Goal: Information Seeking & Learning: Learn about a topic

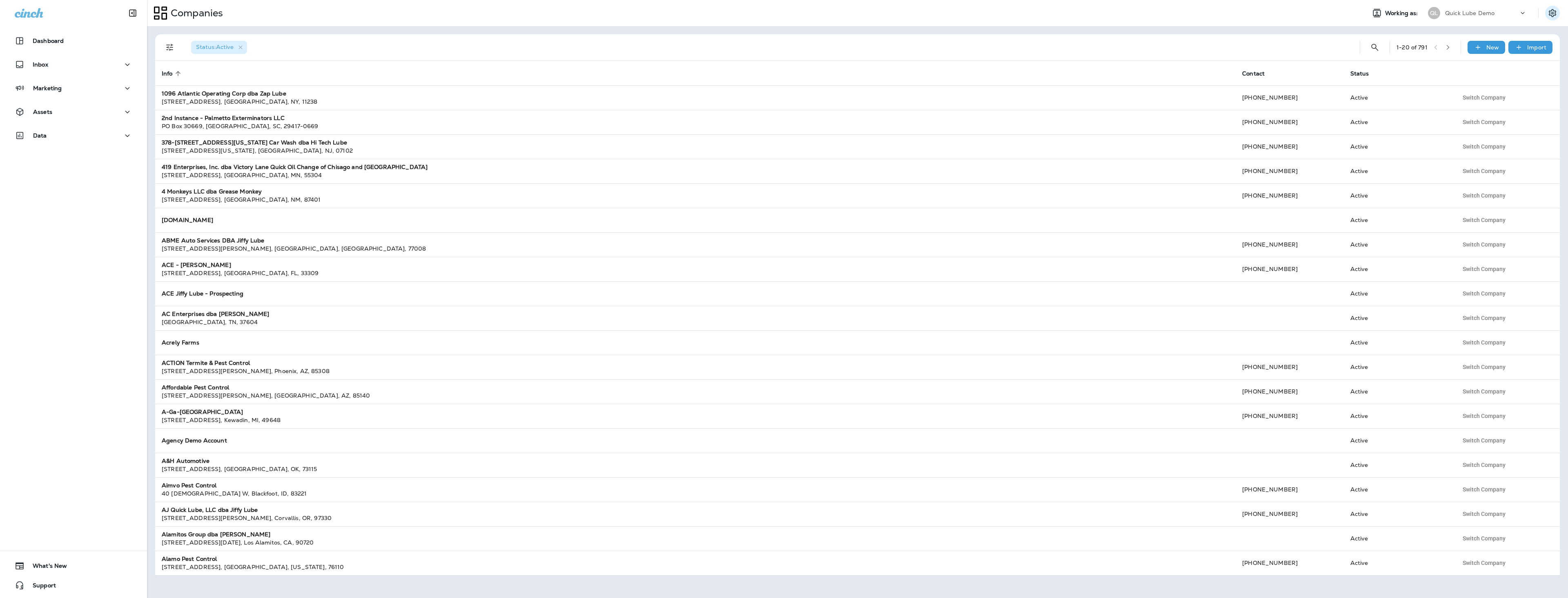
click at [1553, 14] on icon "Settings" at bounding box center [1552, 13] width 7 height 8
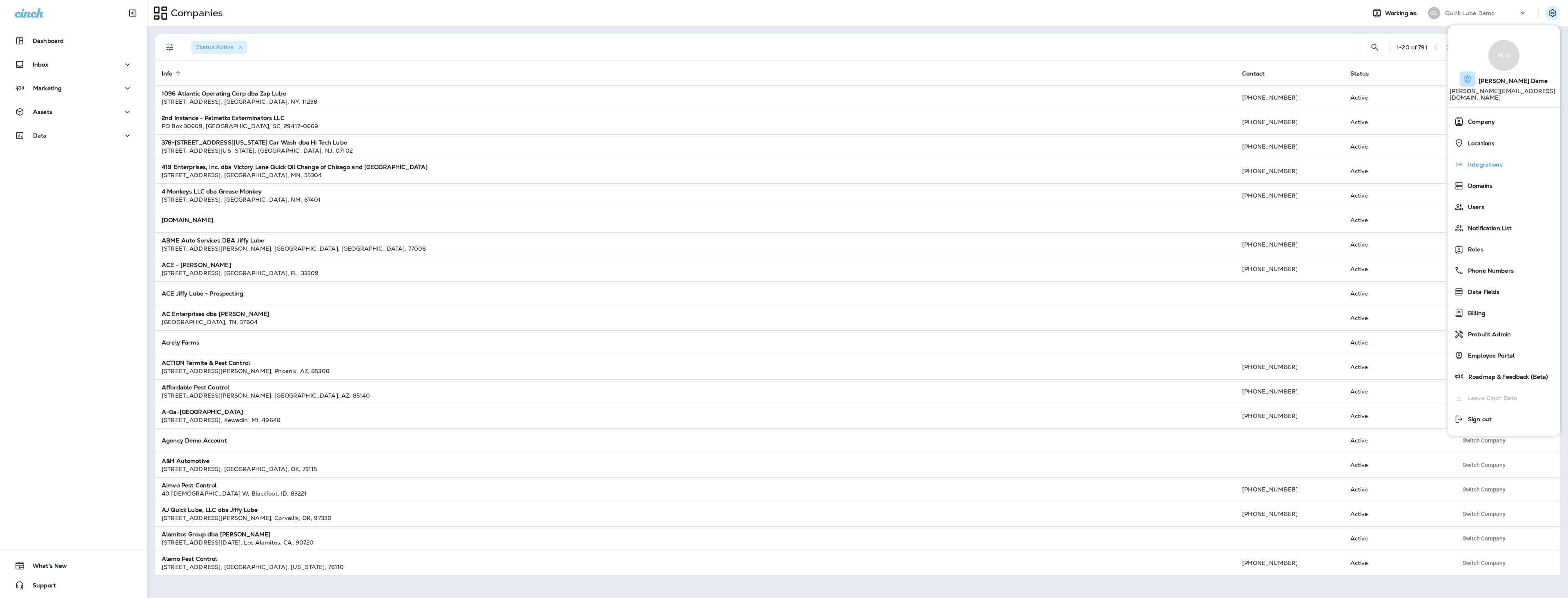
click at [1494, 161] on span "Integrations" at bounding box center [1483, 164] width 39 height 7
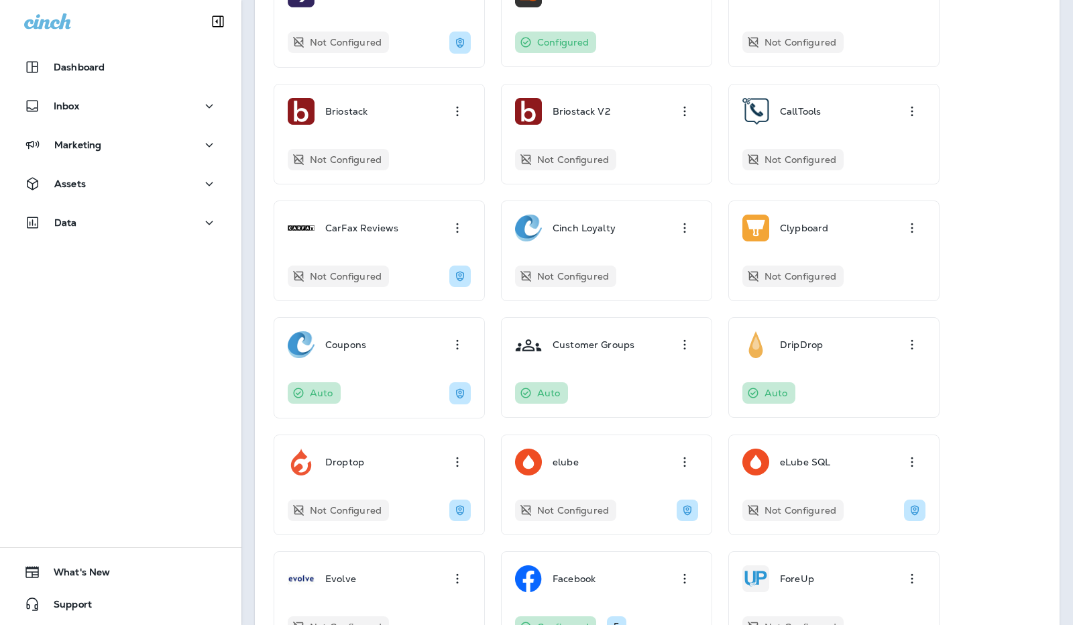
scroll to position [342, 0]
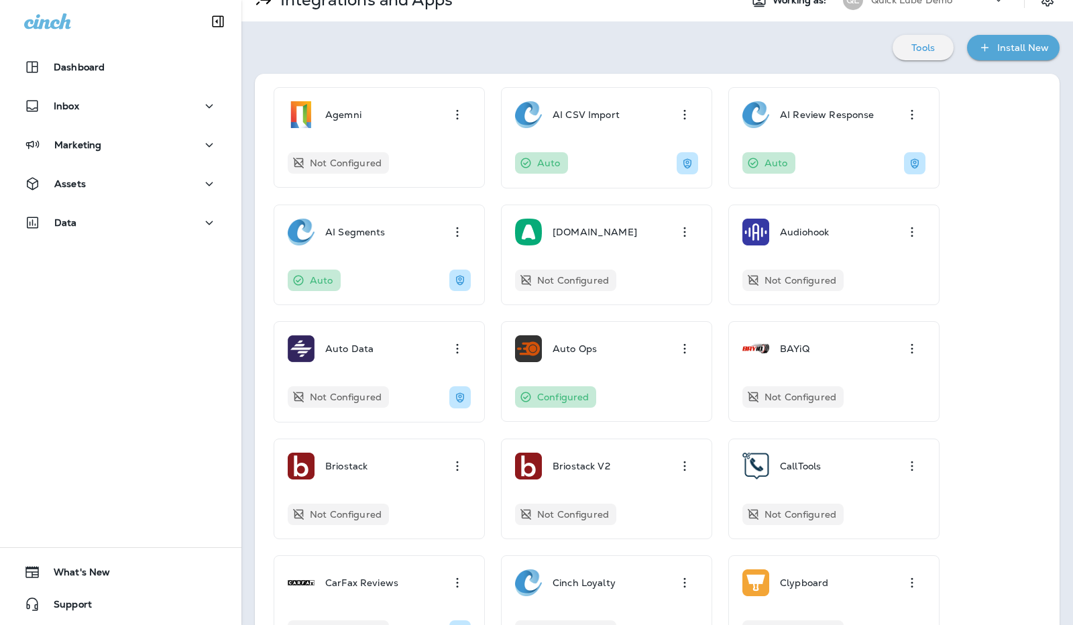
scroll to position [0, 0]
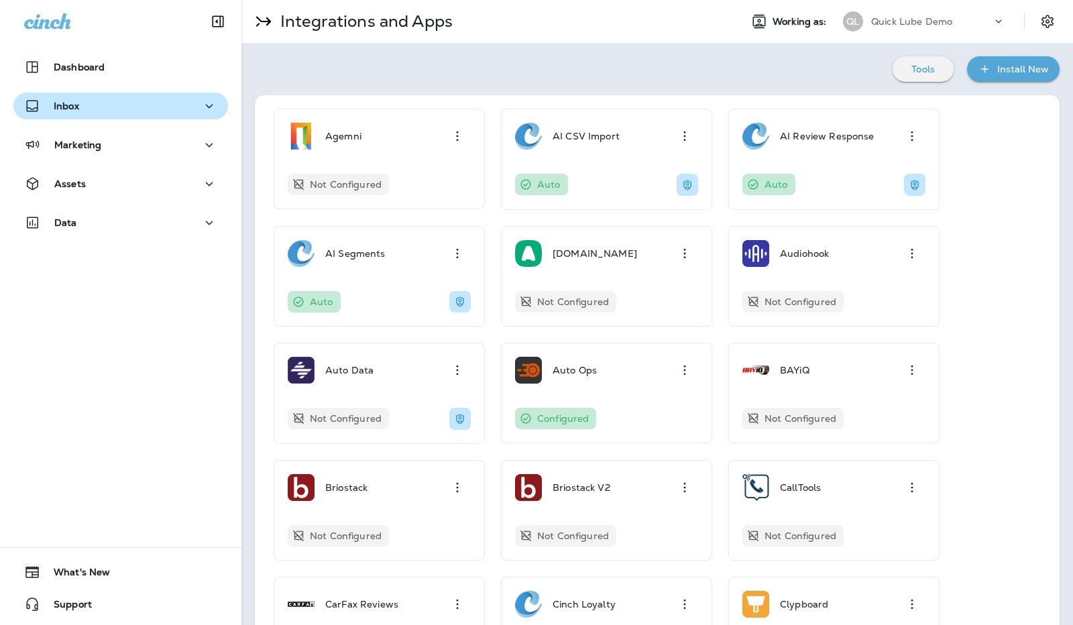
click at [112, 105] on div "Inbox" at bounding box center [120, 106] width 193 height 17
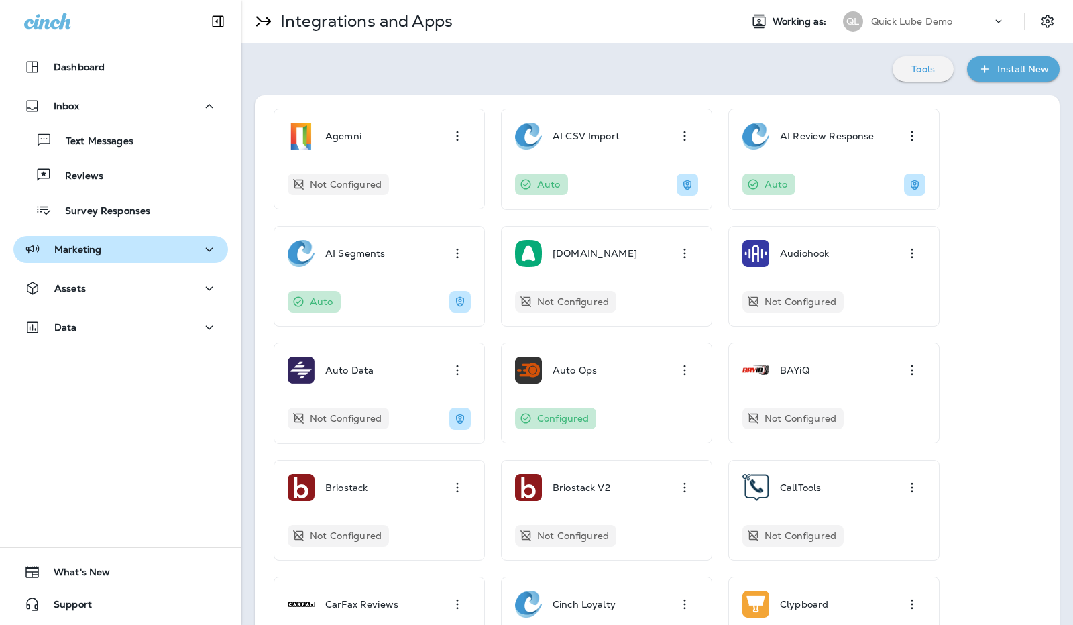
click at [151, 243] on div "Marketing" at bounding box center [120, 249] width 193 height 17
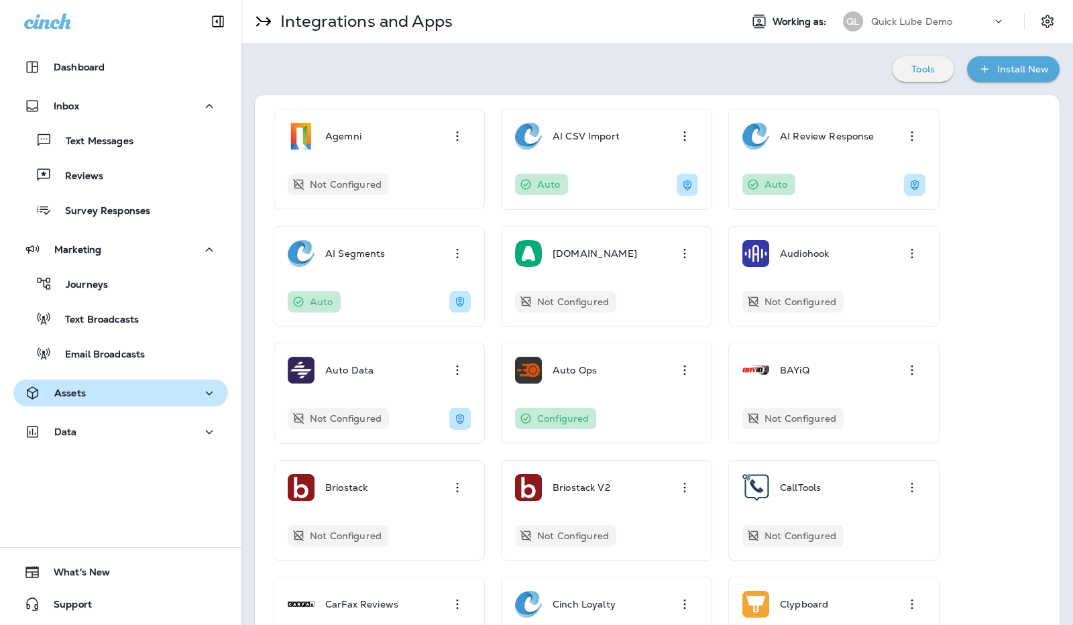
click at [144, 396] on div "Assets" at bounding box center [120, 393] width 193 height 17
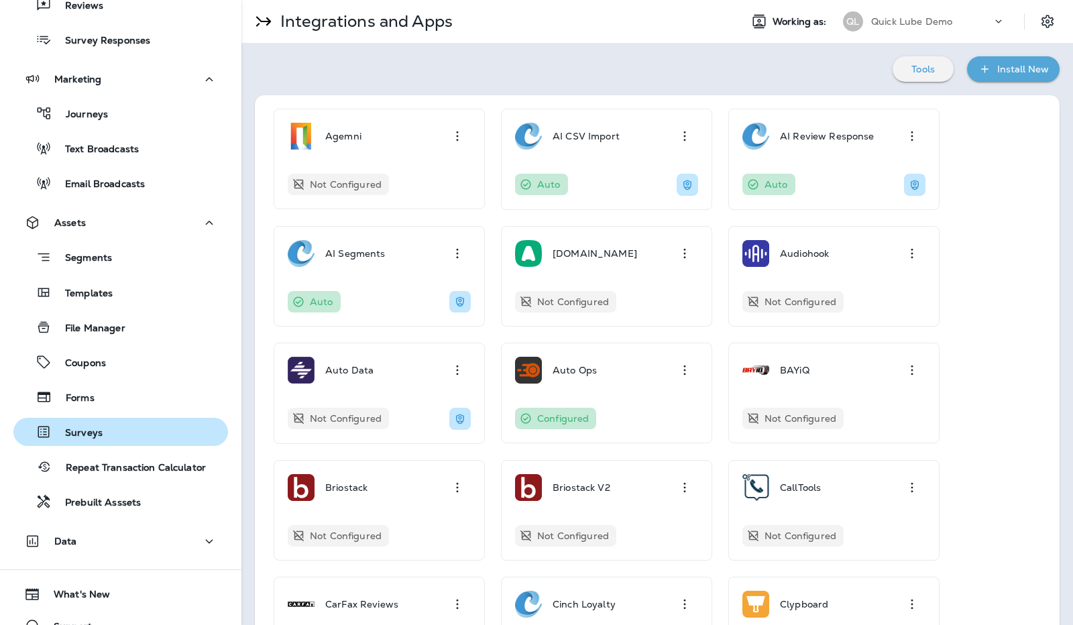
scroll to position [192, 0]
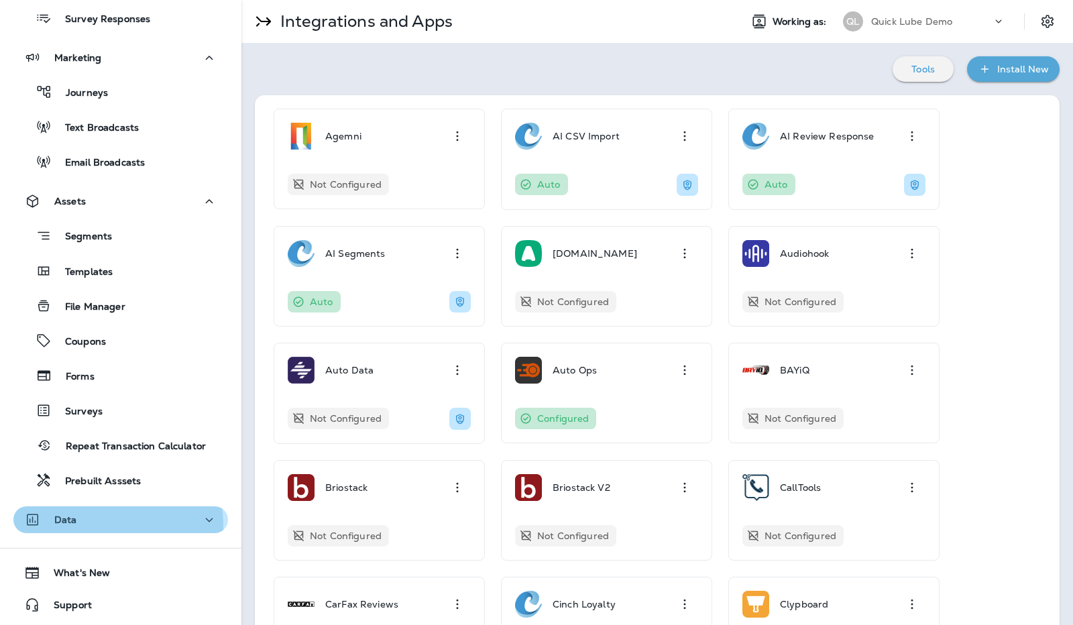
click at [106, 525] on div "Data" at bounding box center [120, 520] width 193 height 17
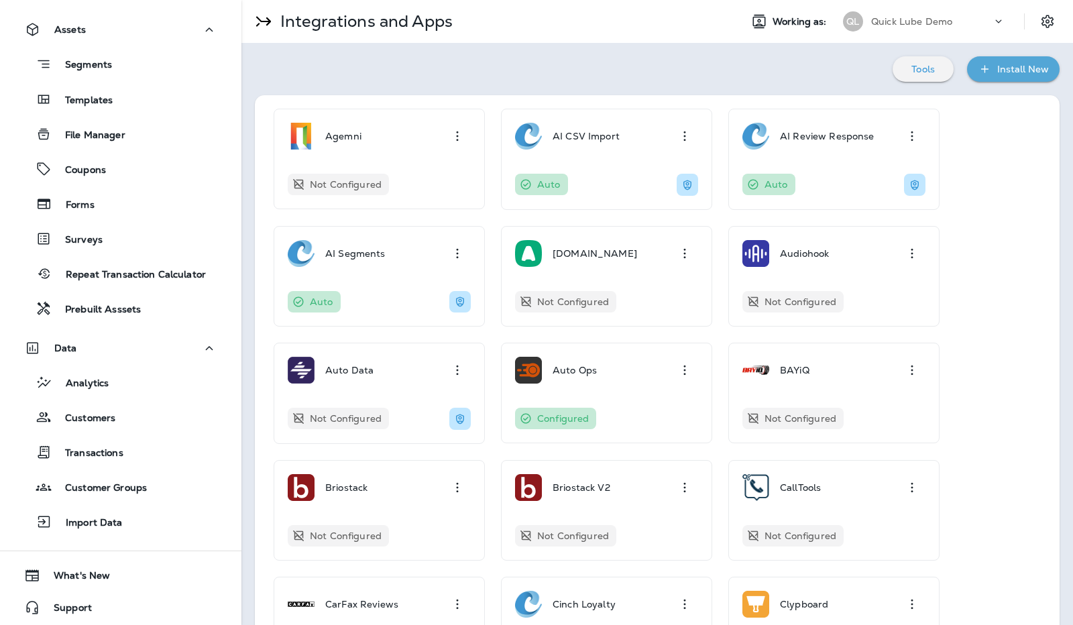
scroll to position [366, 0]
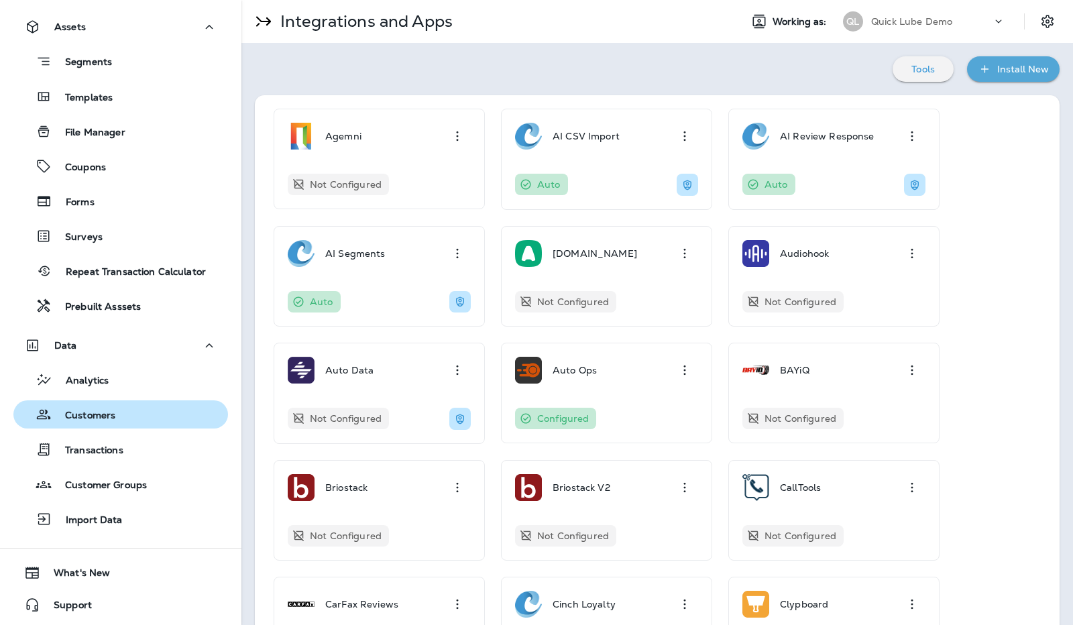
click at [106, 418] on p "Customers" at bounding box center [84, 416] width 64 height 13
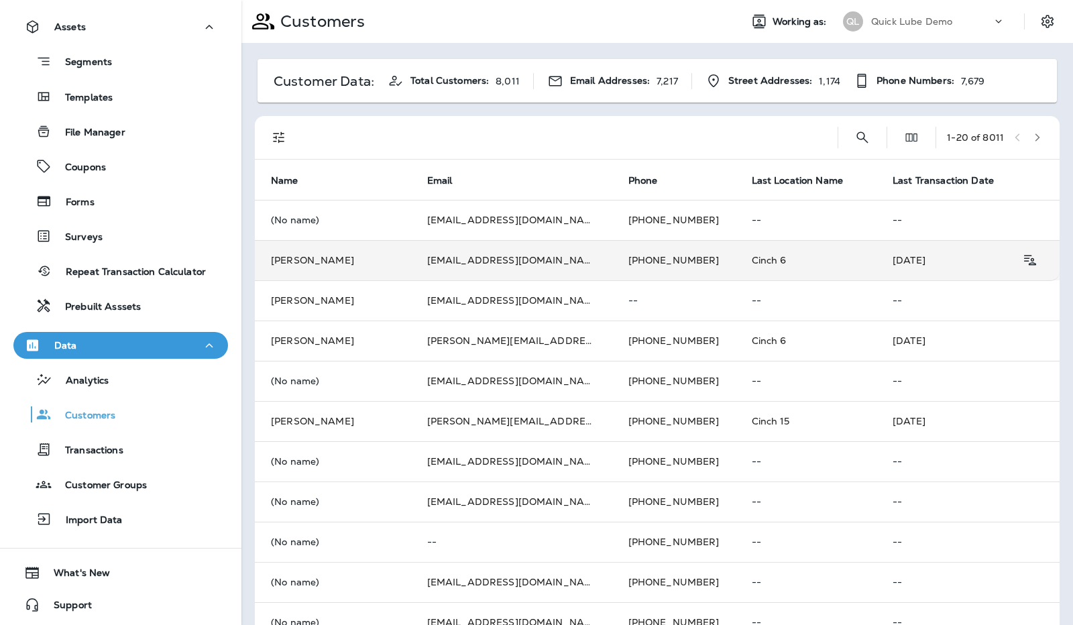
click at [360, 266] on td "[PERSON_NAME]" at bounding box center [333, 260] width 156 height 40
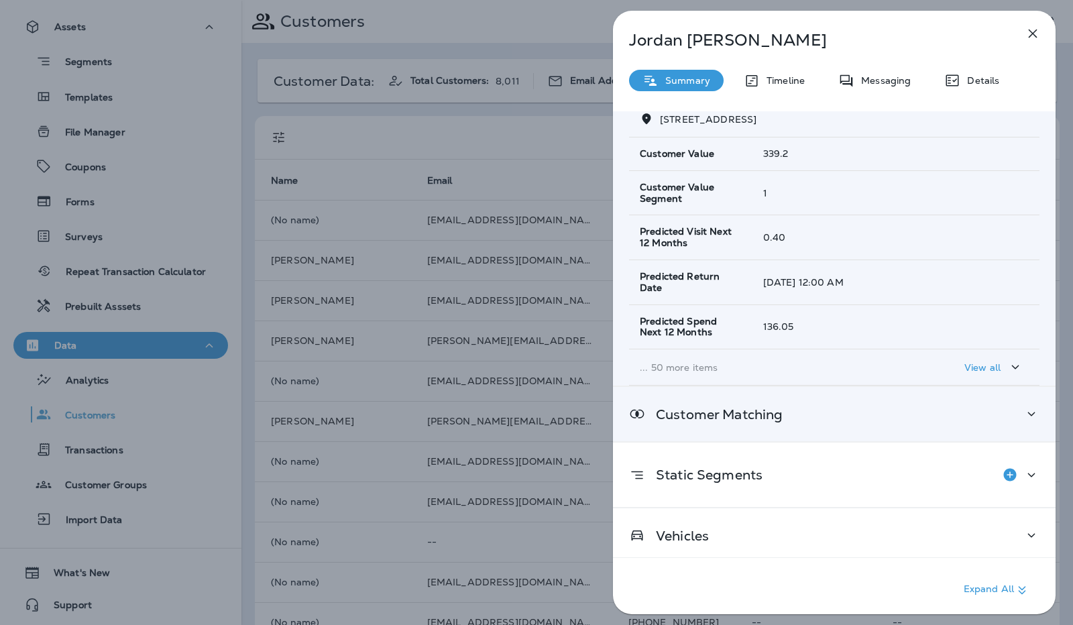
scroll to position [177, 0]
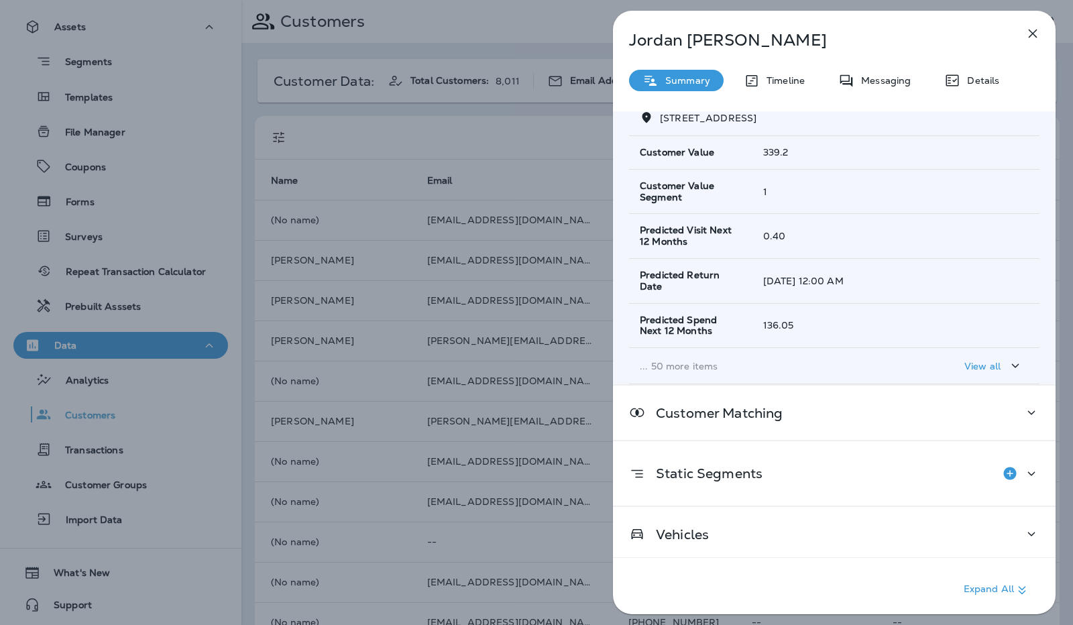
click at [977, 368] on p "View all" at bounding box center [983, 366] width 36 height 11
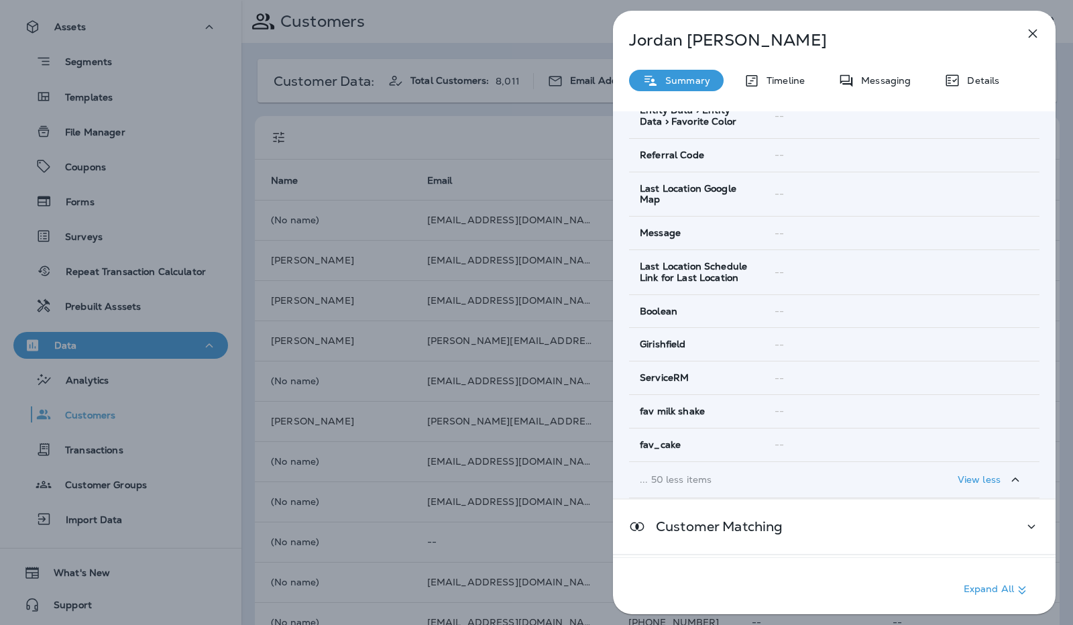
scroll to position [1916, 0]
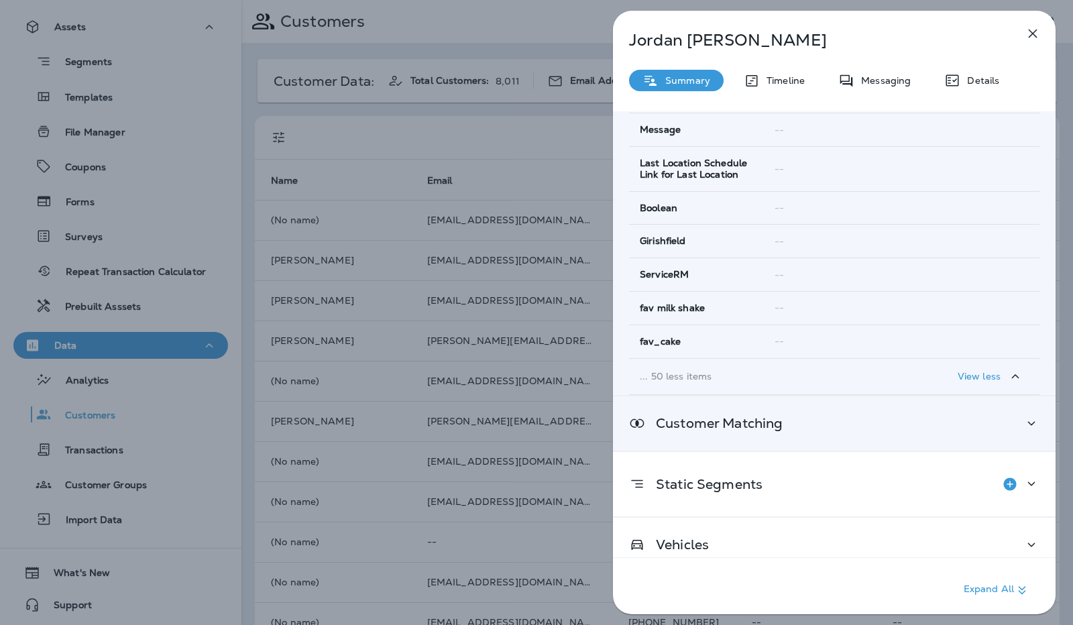
click at [931, 421] on div "Customer Matching" at bounding box center [834, 423] width 443 height 54
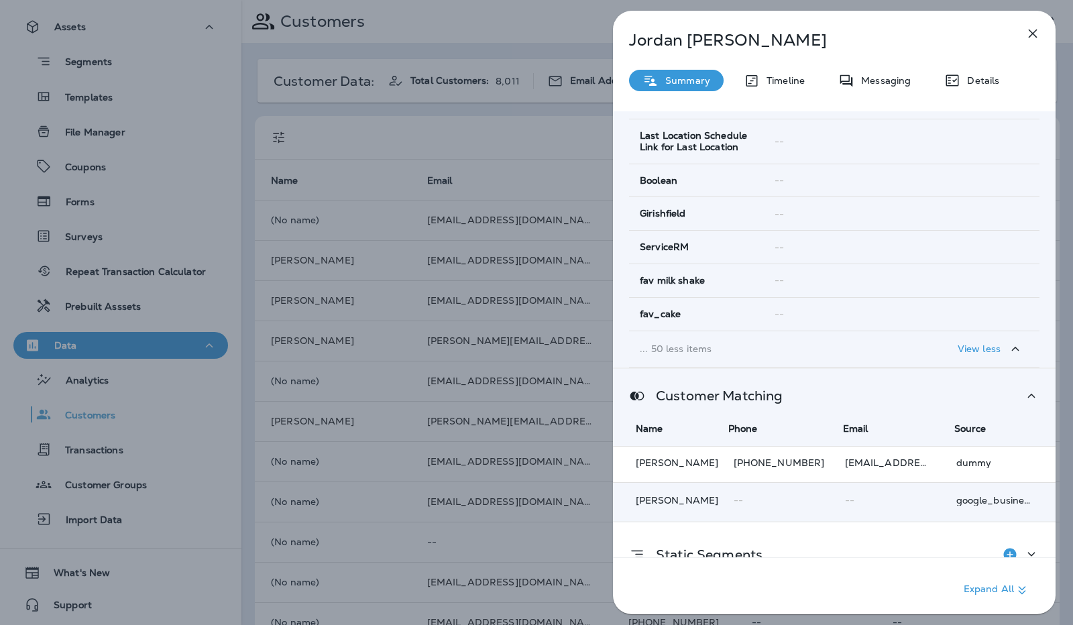
scroll to position [2021, 0]
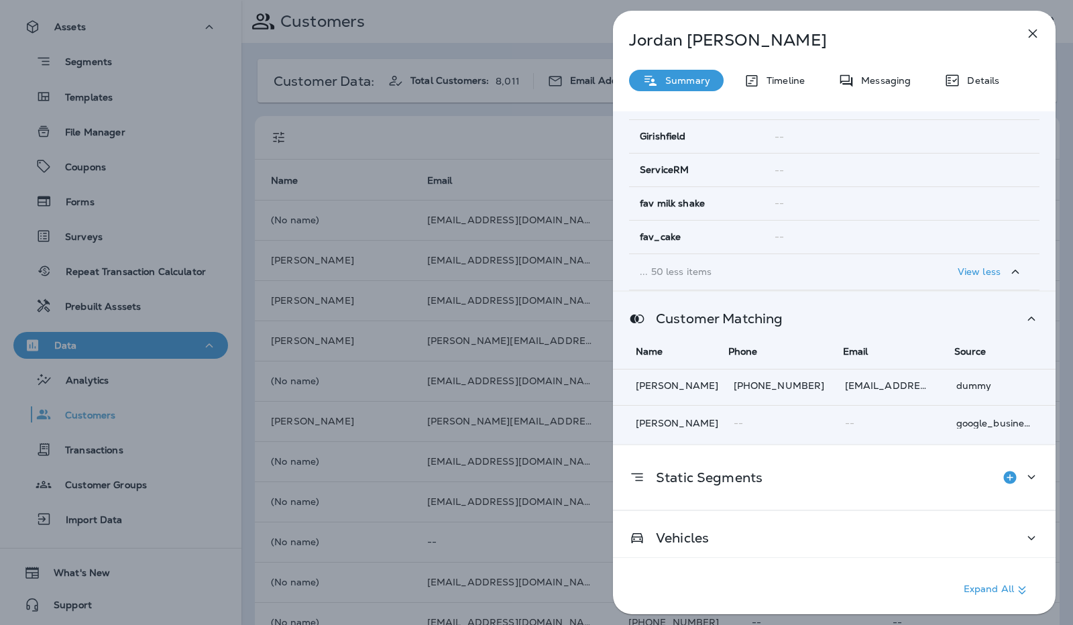
click at [506, 168] on div "[PERSON_NAME] Summary Timeline Messaging Details Customer Info Basic Info Opt S…" at bounding box center [536, 312] width 1073 height 625
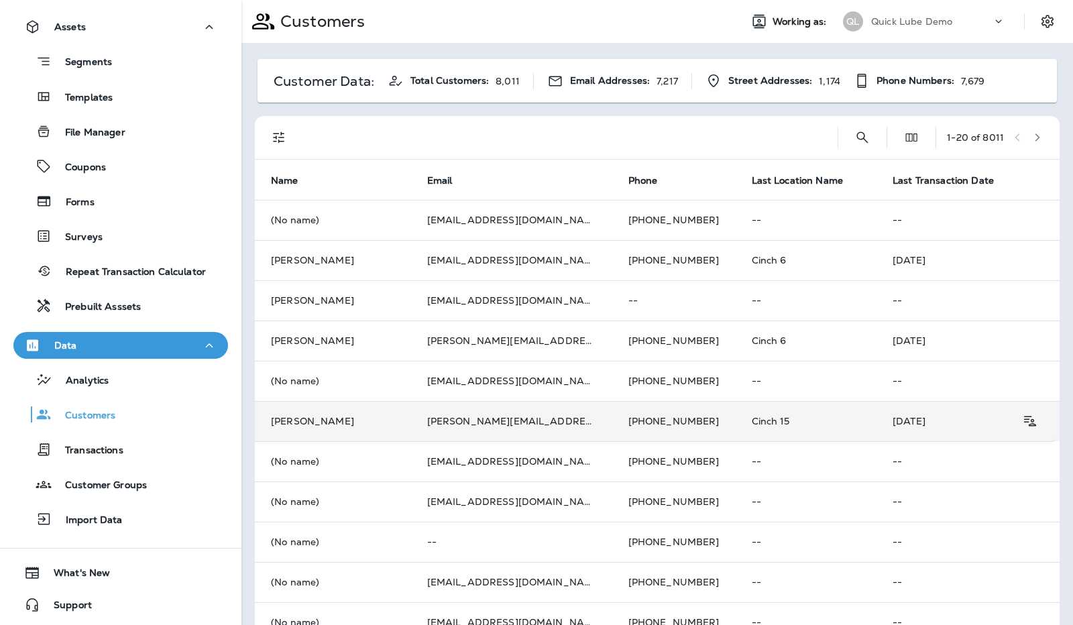
click at [341, 426] on td "[PERSON_NAME]" at bounding box center [333, 421] width 156 height 40
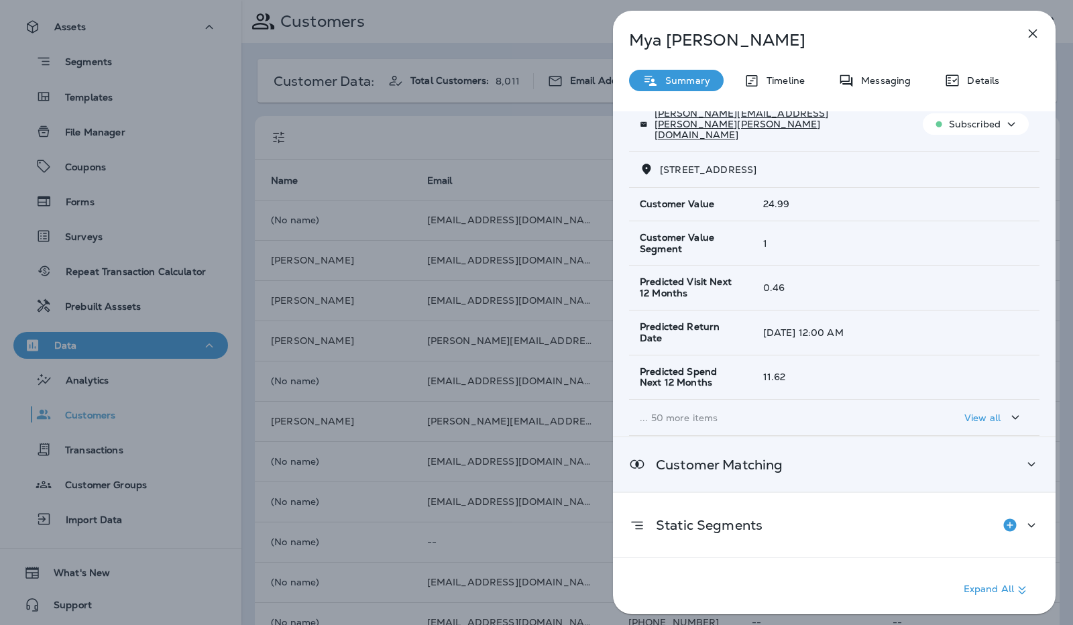
scroll to position [177, 0]
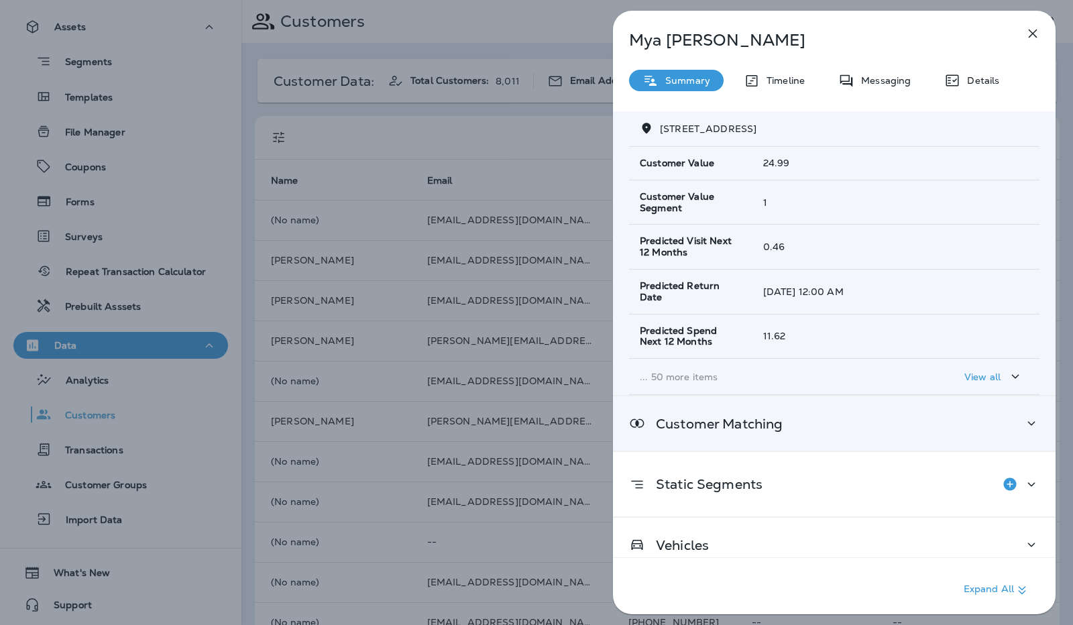
click at [895, 415] on div "Customer Matching" at bounding box center [834, 423] width 411 height 17
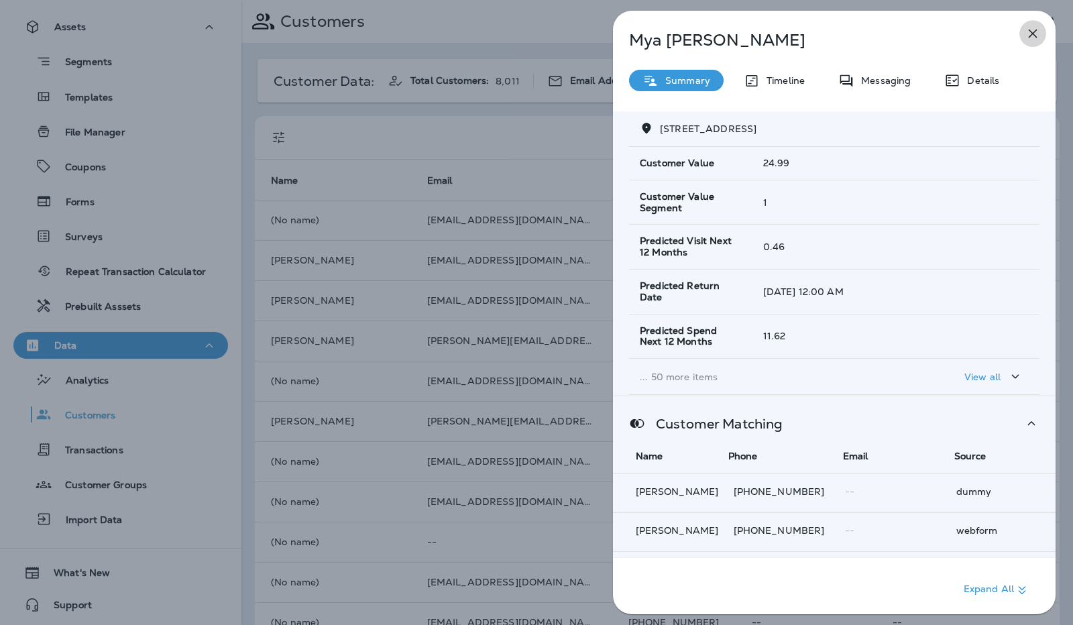
click at [1032, 39] on icon "button" at bounding box center [1033, 33] width 16 height 16
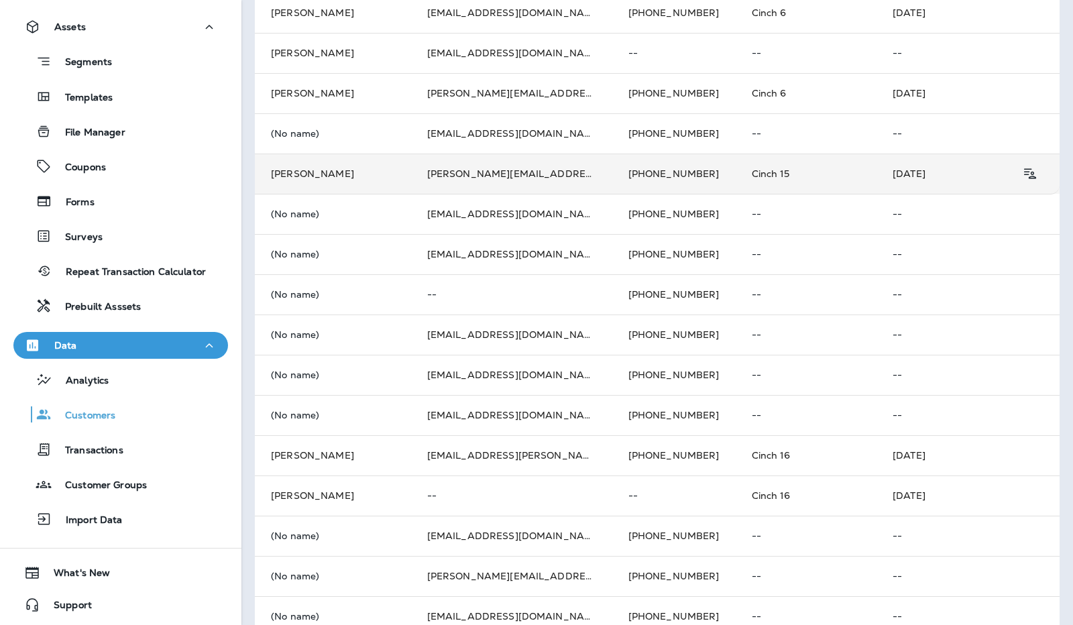
scroll to position [268, 0]
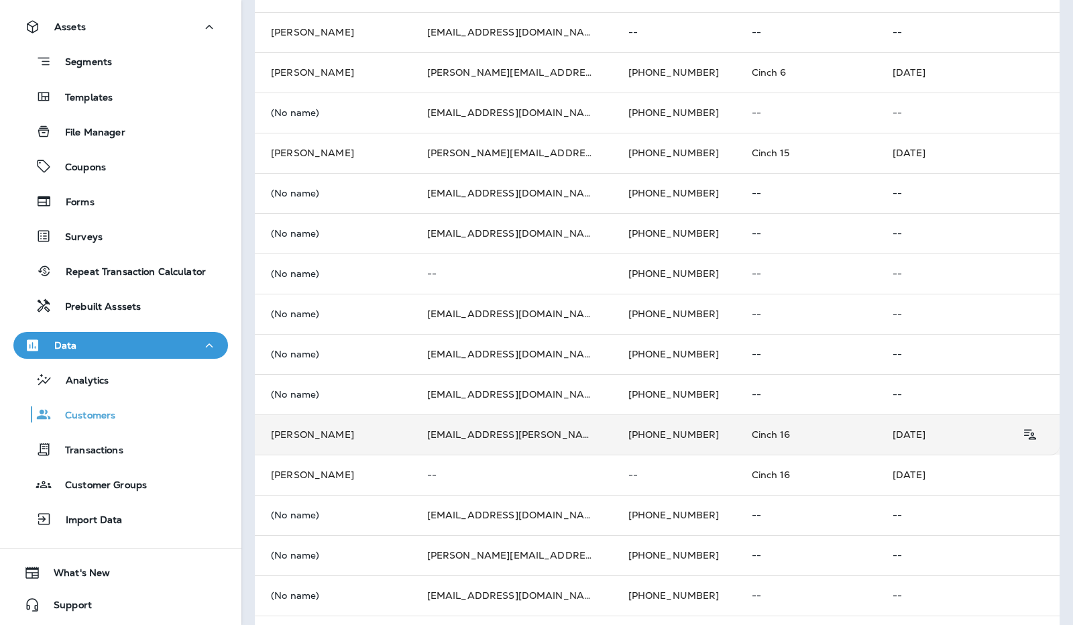
click at [362, 438] on td "[PERSON_NAME]" at bounding box center [333, 435] width 156 height 40
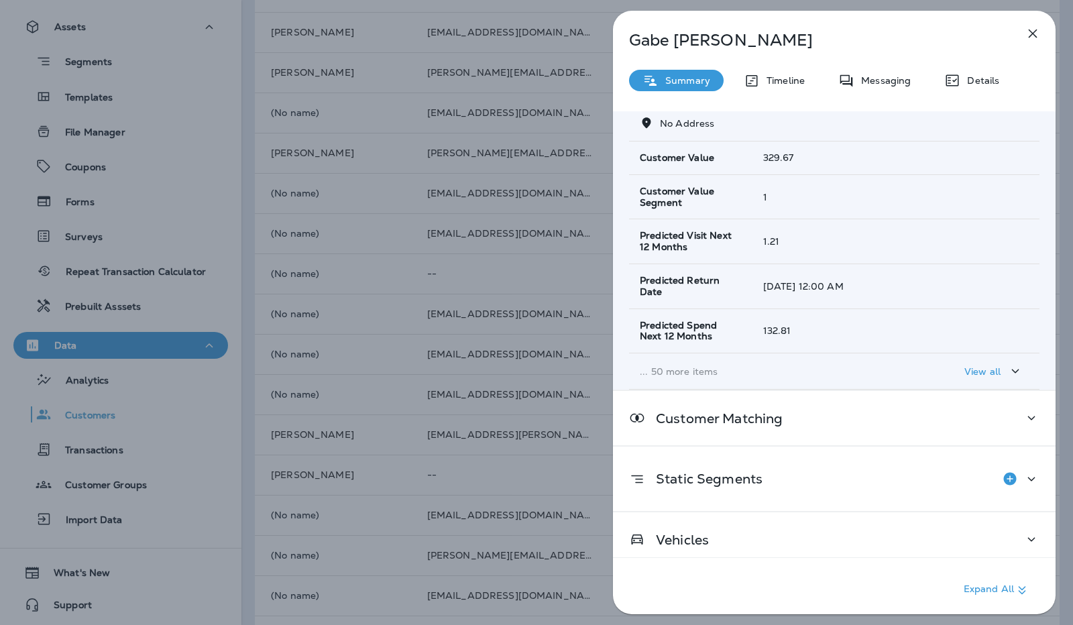
scroll to position [177, 0]
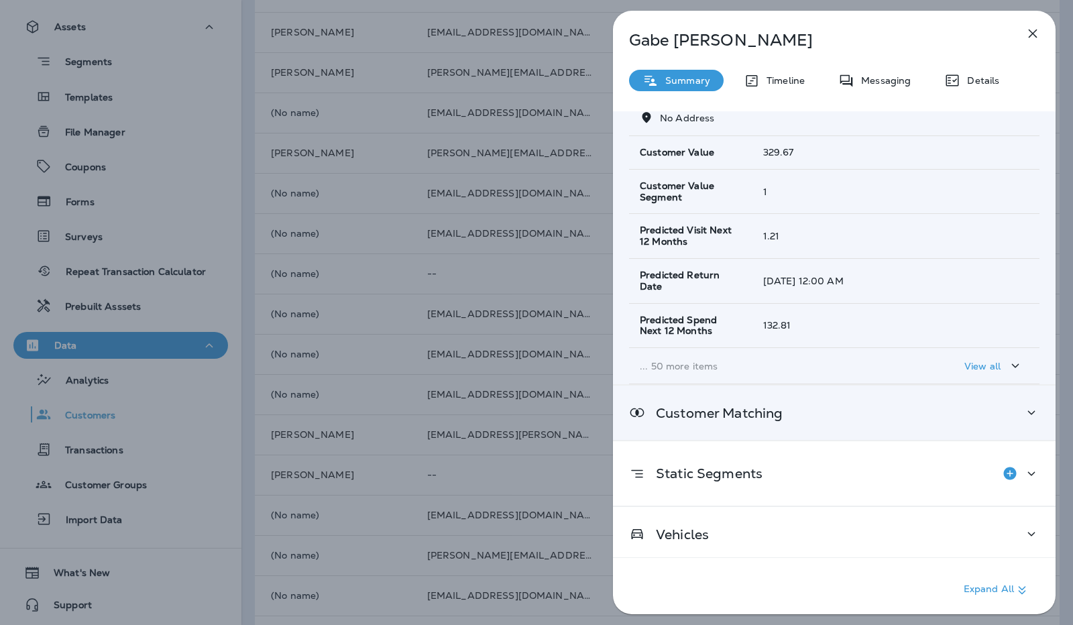
click at [880, 420] on div "Customer Matching" at bounding box center [834, 413] width 443 height 54
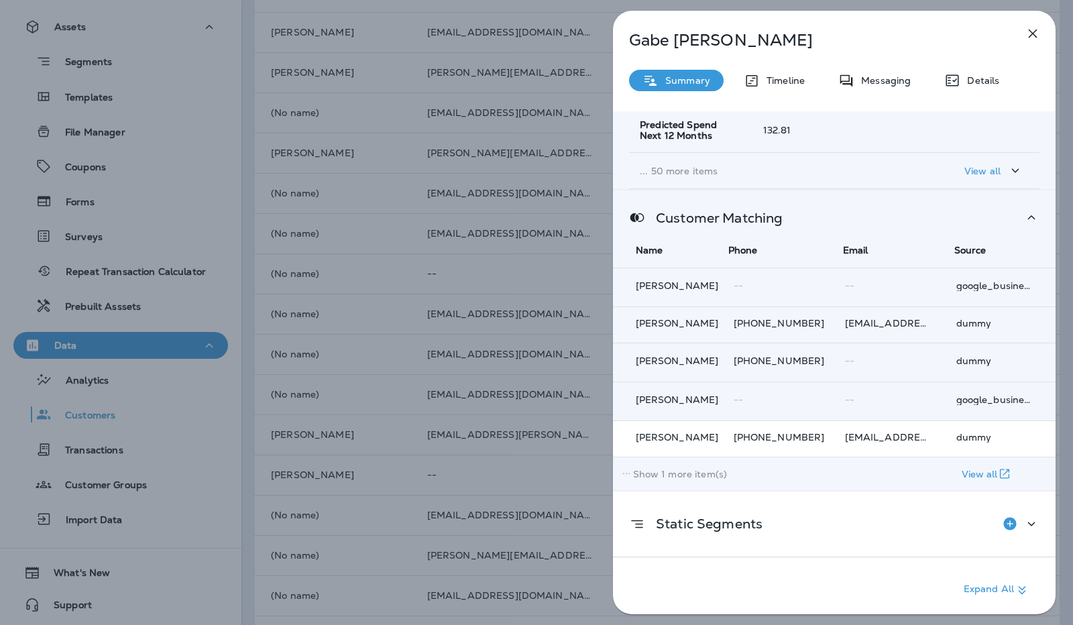
scroll to position [429, 0]
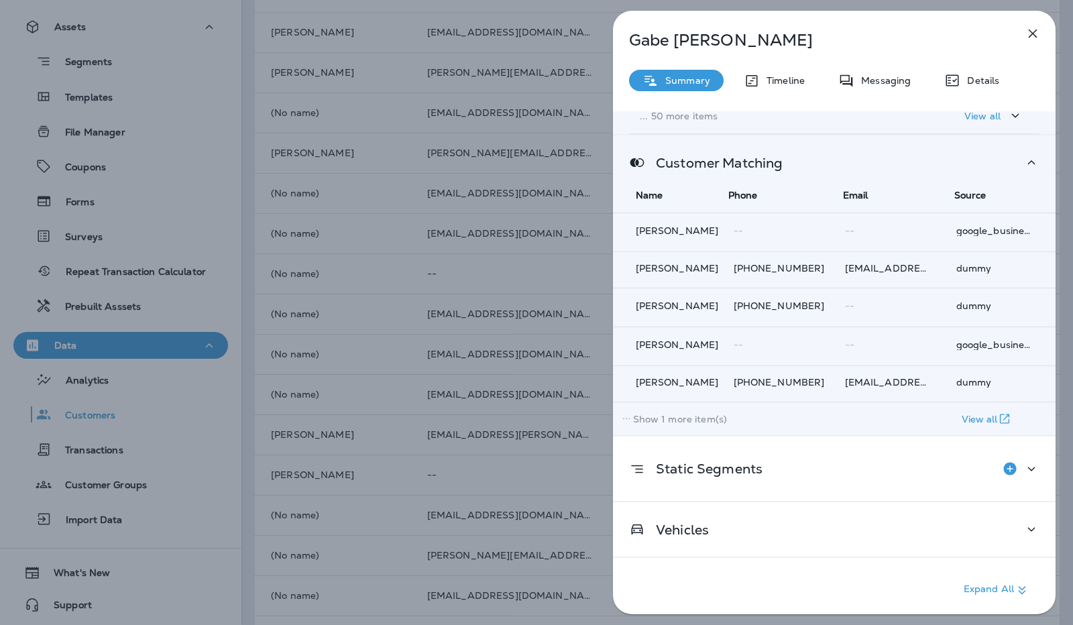
click at [973, 414] on p "View all" at bounding box center [980, 419] width 36 height 11
click at [1005, 415] on icon "button" at bounding box center [1004, 419] width 9 height 9
click at [633, 414] on p "Show 1 more item(s)" at bounding box center [680, 419] width 95 height 11
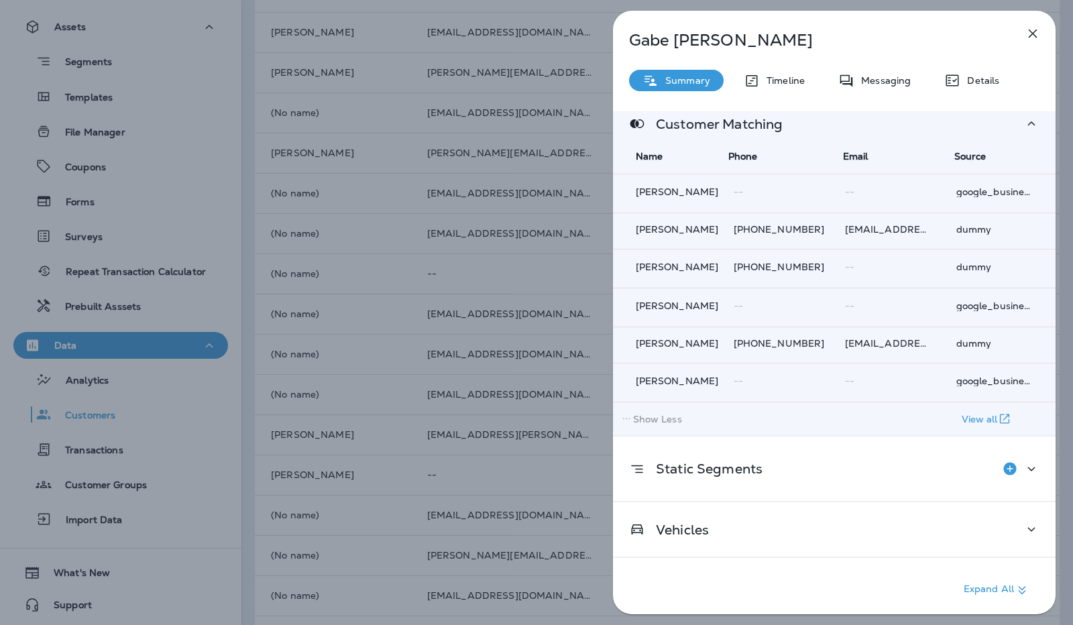
scroll to position [468, 0]
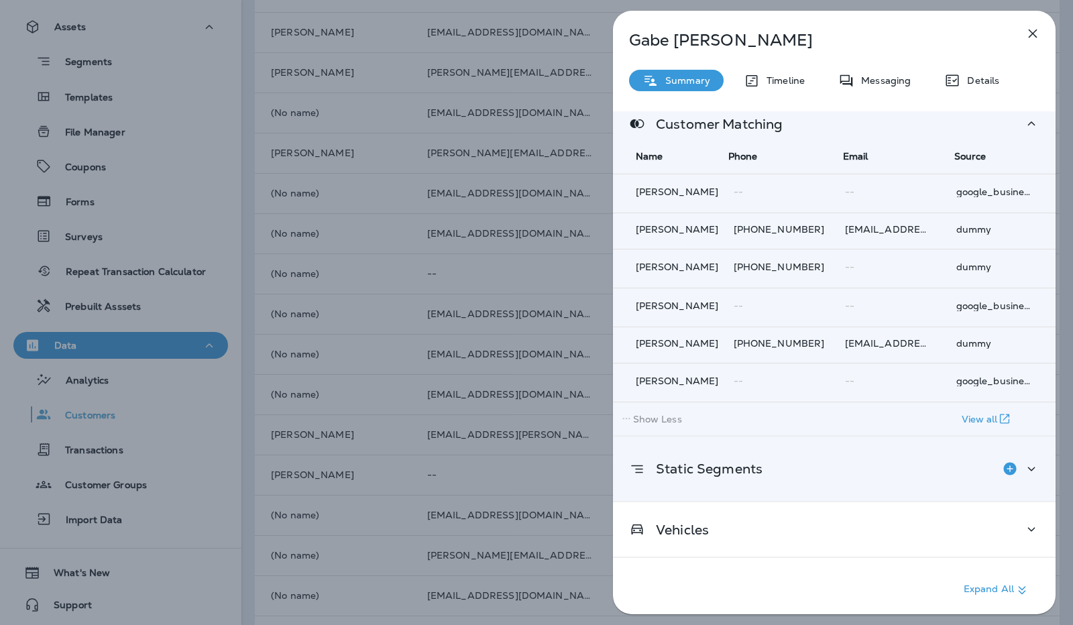
click at [760, 472] on p "Static Segments" at bounding box center [703, 469] width 117 height 11
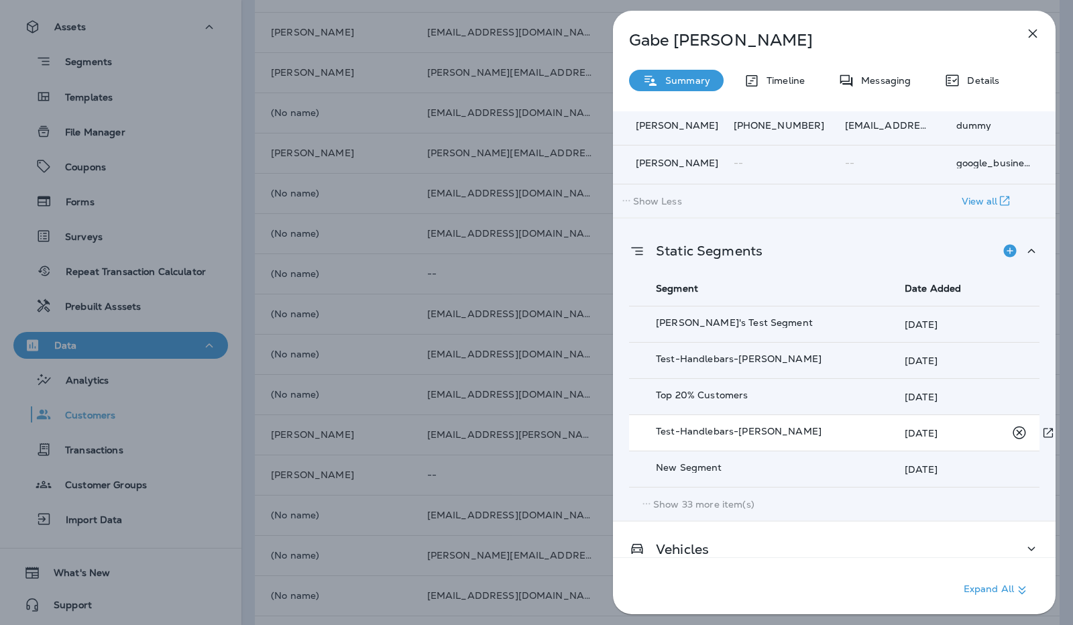
scroll to position [706, 0]
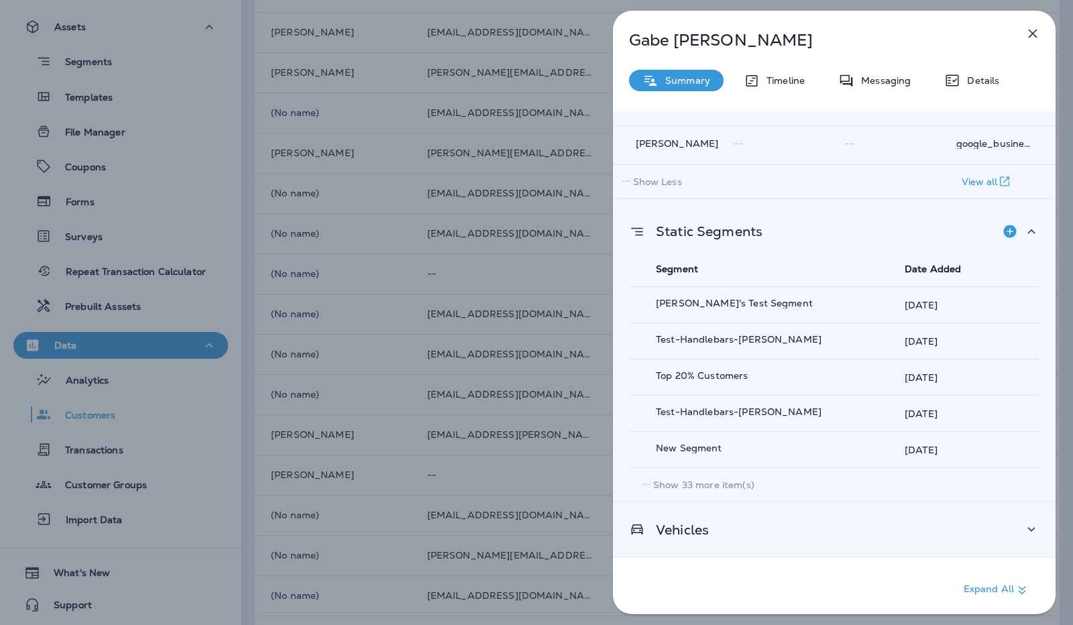
click at [766, 521] on div "Vehicles" at bounding box center [834, 529] width 411 height 17
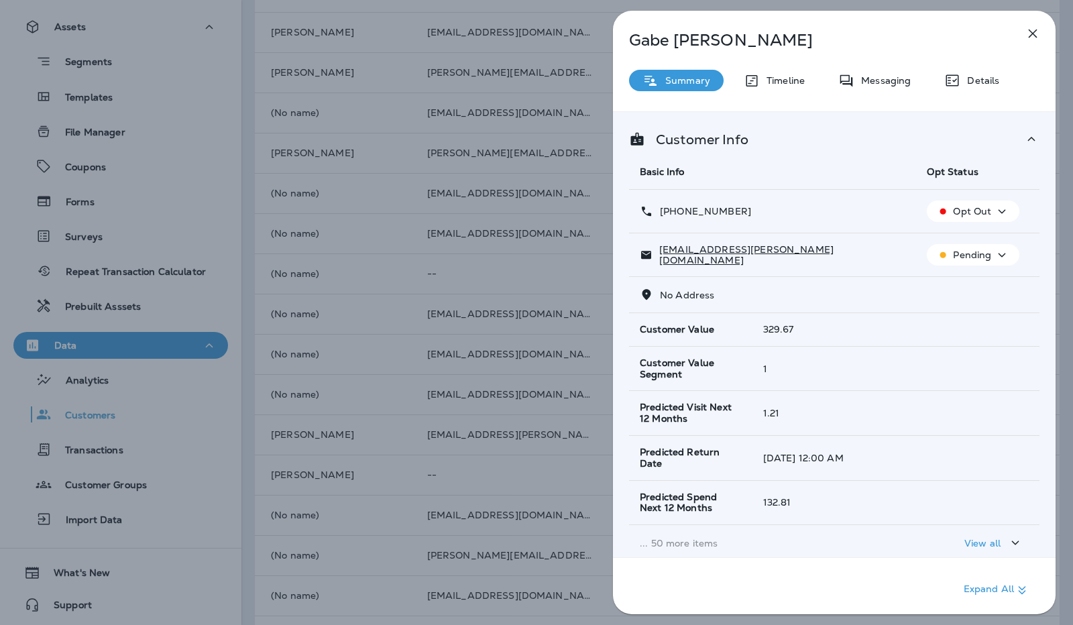
scroll to position [0, 0]
click at [784, 82] on p "Timeline" at bounding box center [782, 80] width 45 height 11
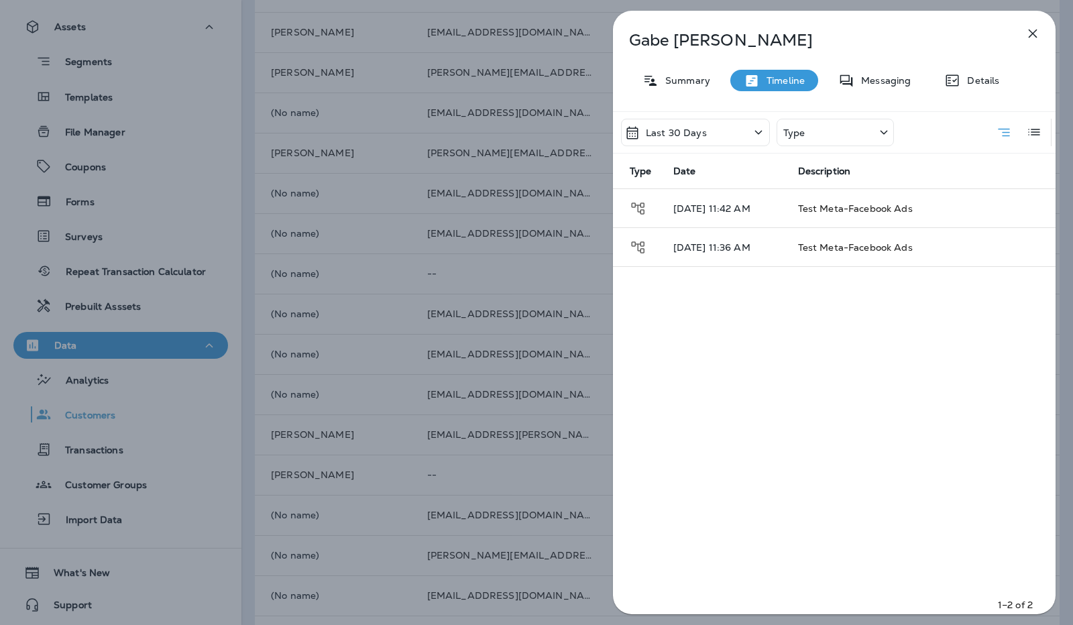
click at [811, 133] on div "Type" at bounding box center [835, 133] width 117 height 28
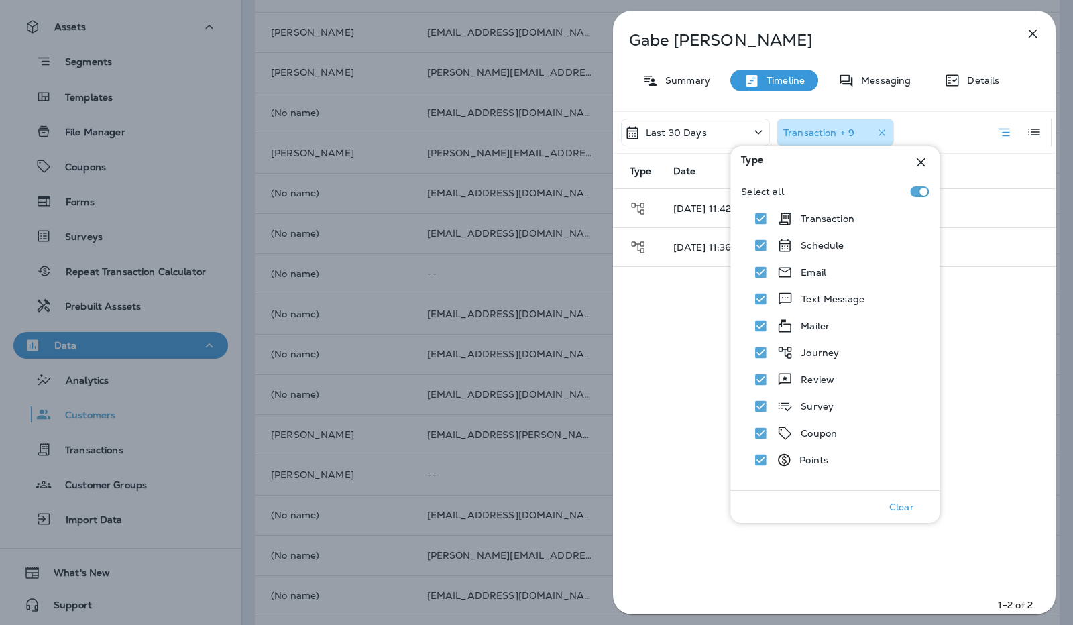
click at [699, 131] on p "Last 30 Days" at bounding box center [676, 132] width 61 height 11
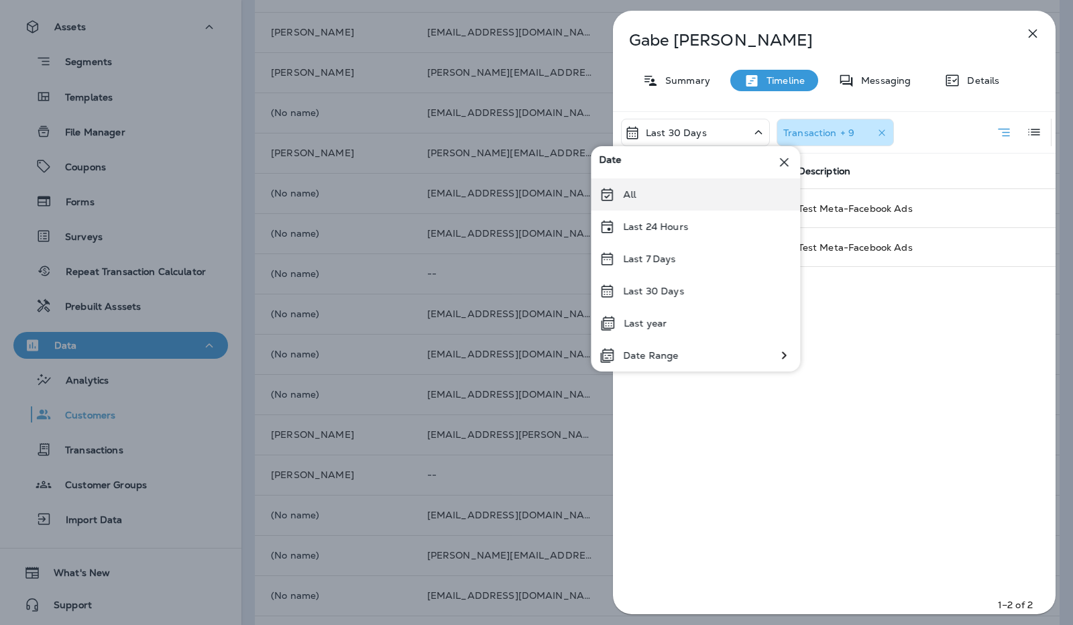
click at [720, 191] on div "All" at bounding box center [695, 194] width 209 height 32
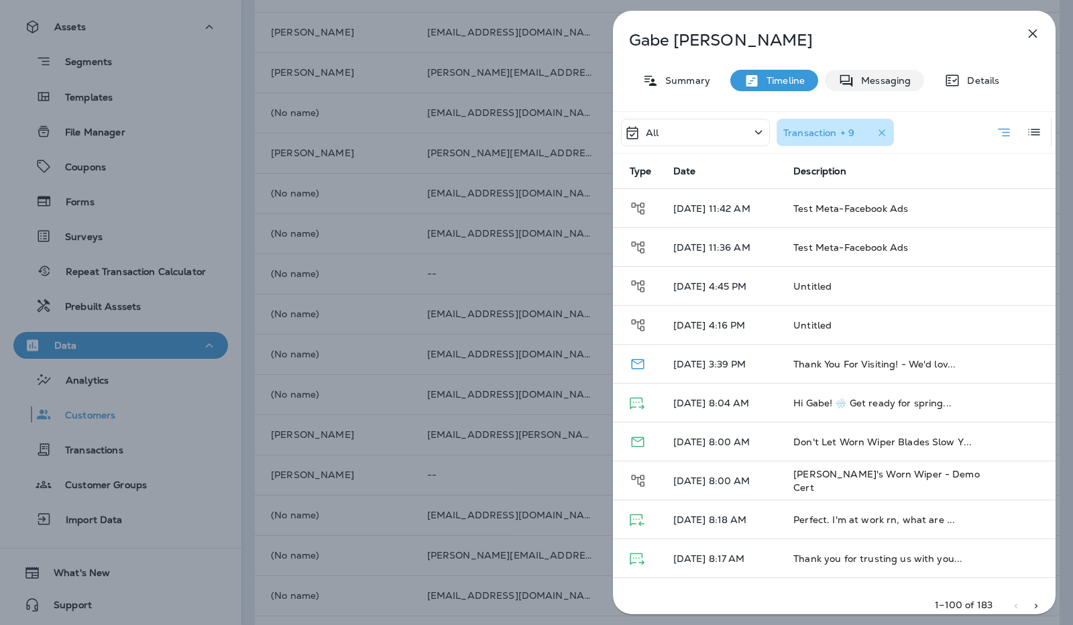
click at [892, 77] on p "Messaging" at bounding box center [883, 80] width 56 height 11
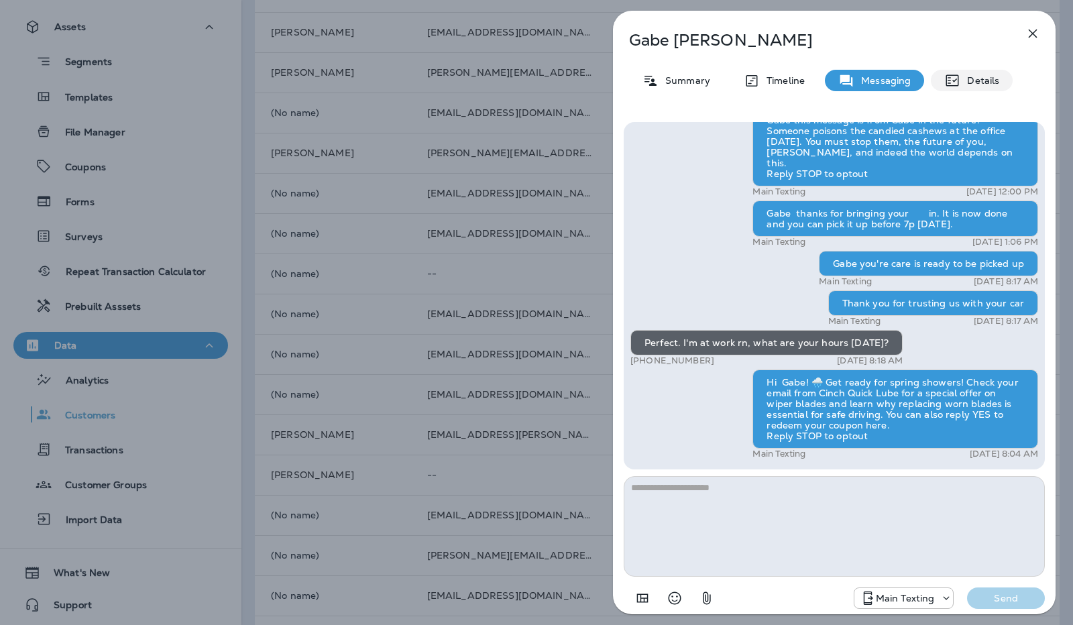
click at [961, 79] on p "Details" at bounding box center [980, 80] width 39 height 11
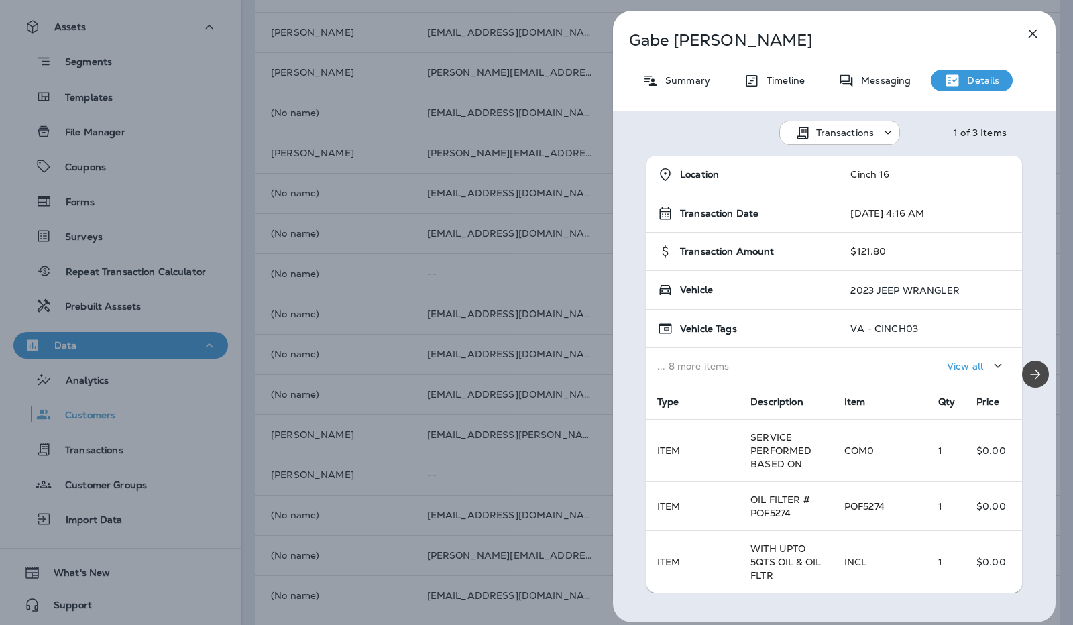
click at [873, 133] on div "Transactions" at bounding box center [848, 132] width 65 height 11
click at [914, 129] on div "Transactions 1 of 3 Items" at bounding box center [834, 128] width 443 height 35
